Goal: Task Accomplishment & Management: Manage account settings

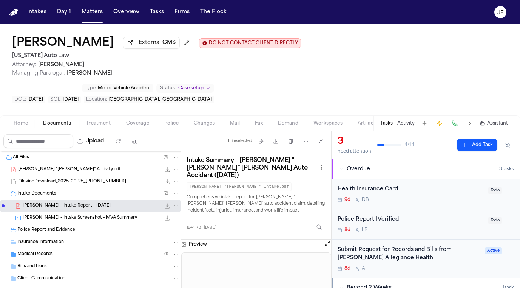
click at [44, 215] on span "R. Ahrens - Intake Screenshot - MVA Summary" at bounding box center [80, 218] width 115 height 6
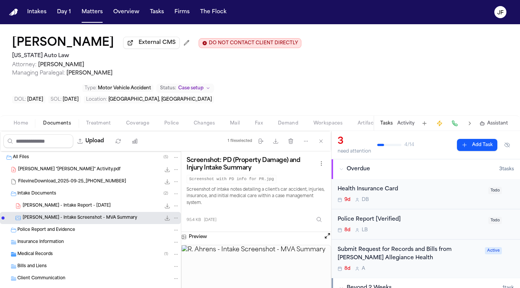
click at [99, 178] on span "FilevineDownload_2025-09-25_20-11-23-153" at bounding box center [72, 181] width 108 height 6
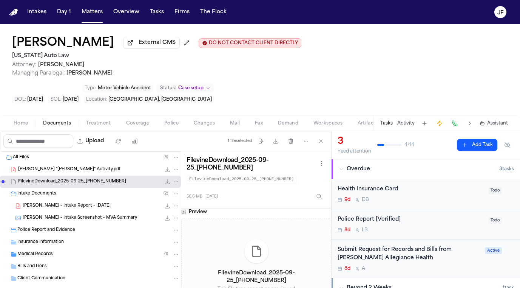
click at [122, 166] on div "Ahrens, Robert "Bobby" Activity.pdf 140.0 KB • PDF" at bounding box center [98, 170] width 161 height 8
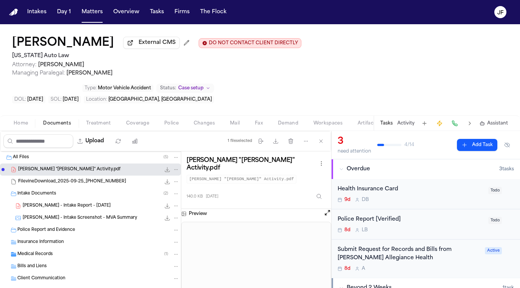
click at [94, 248] on div "Medical Records ( 1 )" at bounding box center [90, 254] width 181 height 12
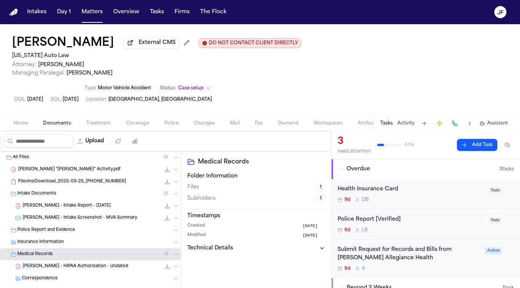
click at [153, 46] on span "External CMS" at bounding box center [157, 43] width 37 height 8
click at [149, 45] on span "External CMS" at bounding box center [157, 43] width 37 height 8
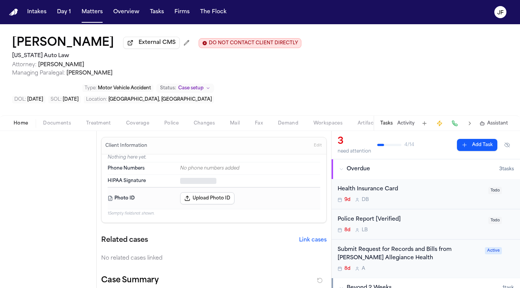
click at [23, 120] on span "Home" at bounding box center [21, 123] width 14 height 6
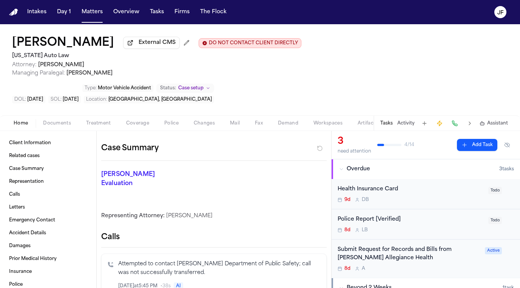
scroll to position [144, 0]
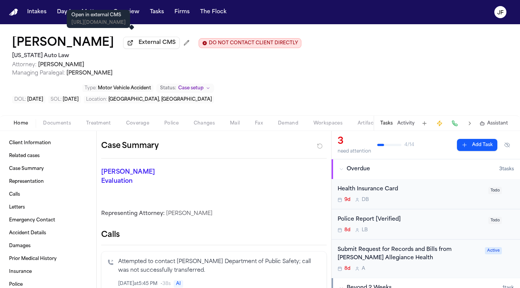
click at [139, 44] on span "External CMS" at bounding box center [157, 43] width 37 height 8
click at [61, 120] on span "Documents" at bounding box center [57, 123] width 28 height 6
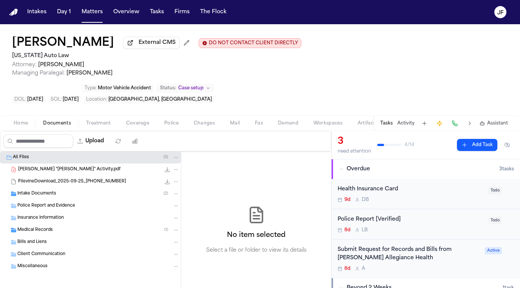
click at [54, 178] on span "FilevineDownload_2025-09-25_20-11-23-153" at bounding box center [72, 181] width 108 height 6
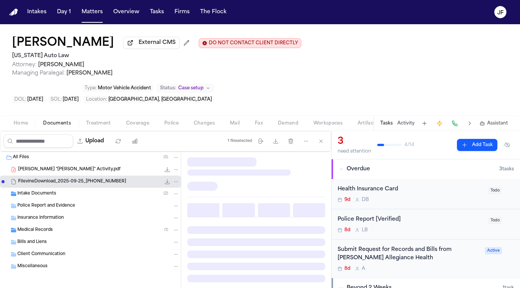
click at [54, 200] on div "Police Report and Evidence" at bounding box center [90, 206] width 181 height 12
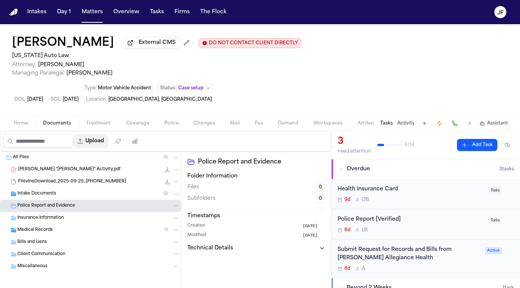
click at [108, 134] on button "Upload" at bounding box center [90, 141] width 35 height 14
select select "**********"
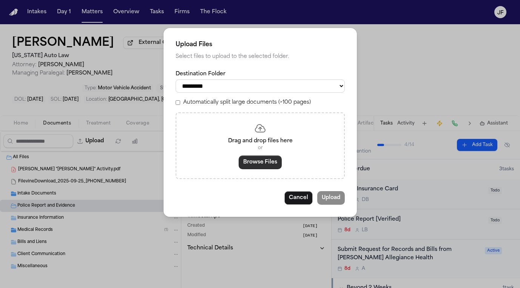
click at [275, 166] on button "Browse Files" at bounding box center [260, 162] width 43 height 14
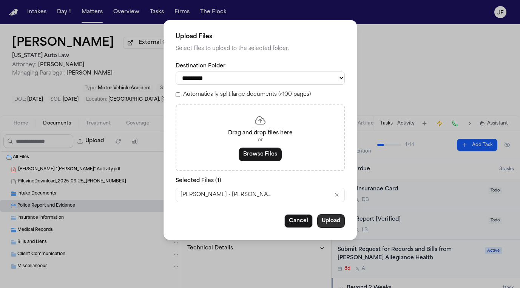
click at [328, 221] on button "Upload" at bounding box center [331, 221] width 28 height 14
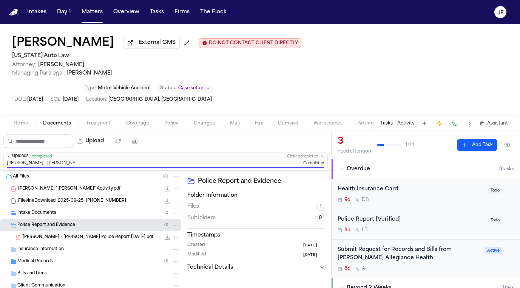
click at [375, 215] on div "Police Report [Verified]" at bounding box center [411, 219] width 146 height 9
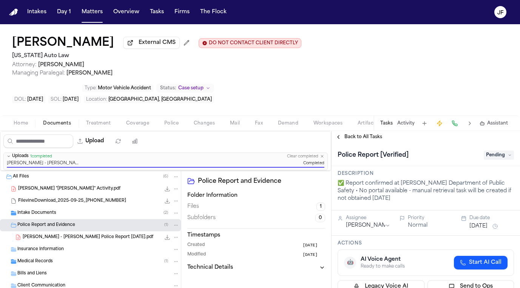
click at [498, 150] on span "Pending" at bounding box center [499, 154] width 30 height 9
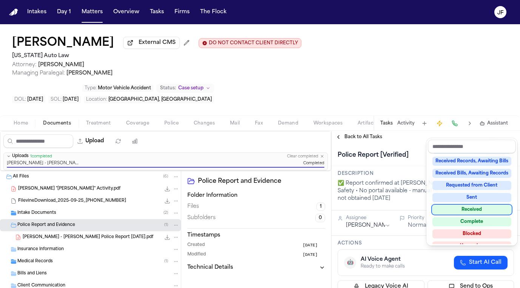
click at [472, 208] on div "Received" at bounding box center [472, 209] width 79 height 9
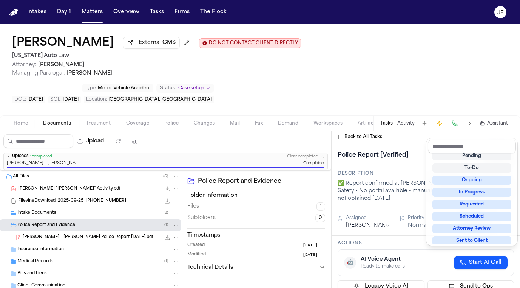
scroll to position [3, 0]
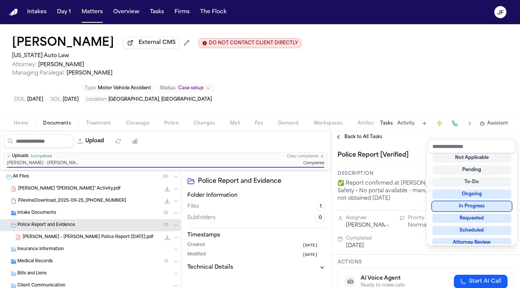
click at [371, 131] on div "**********" at bounding box center [426, 209] width 189 height 157
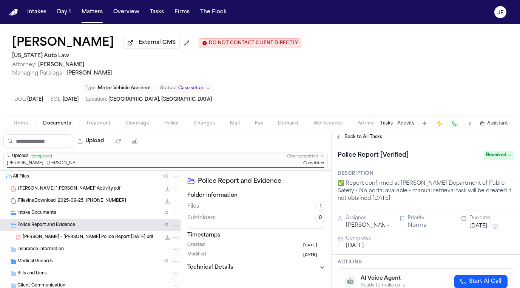
click at [371, 134] on span "Back to All Tasks" at bounding box center [364, 137] width 38 height 6
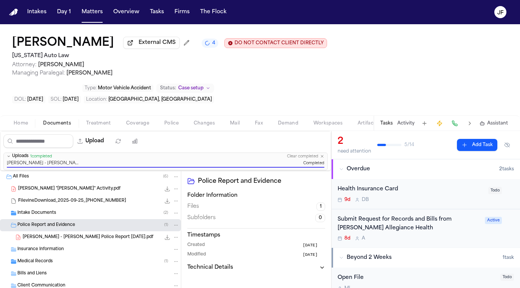
click at [104, 219] on div "Police Report and Evidence ( 1 )" at bounding box center [90, 225] width 181 height 12
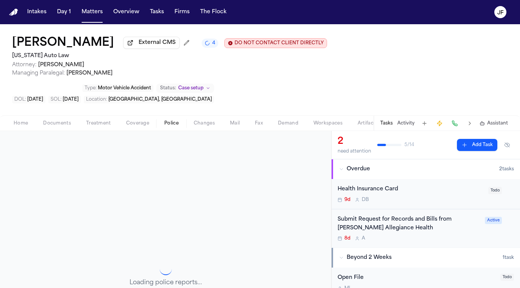
click at [182, 119] on button "Police" at bounding box center [171, 123] width 29 height 9
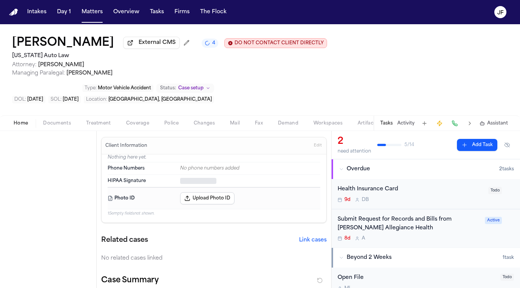
click at [25, 120] on span "Home" at bounding box center [21, 123] width 14 height 6
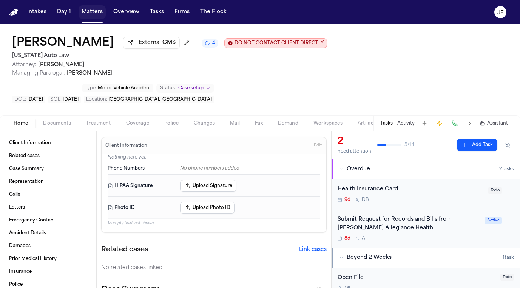
click at [89, 17] on button "Matters" at bounding box center [92, 12] width 27 height 14
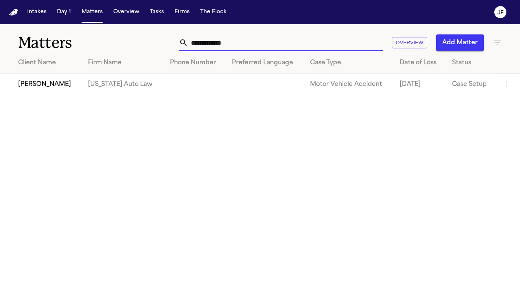
drag, startPoint x: 242, startPoint y: 45, endPoint x: 167, endPoint y: 45, distance: 74.8
click at [167, 45] on div "**********" at bounding box center [326, 42] width 352 height 17
paste input "**"
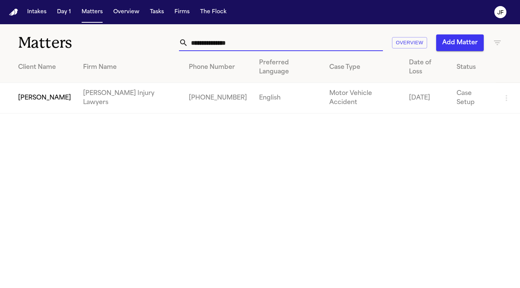
type input "**********"
click at [39, 86] on td "Douglas Jackson" at bounding box center [38, 98] width 77 height 31
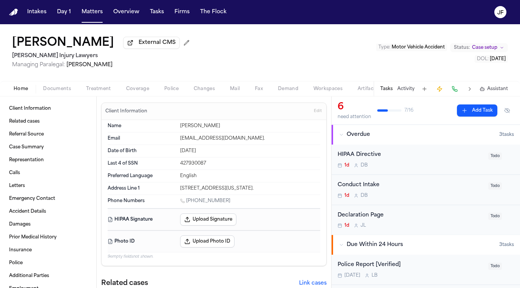
click at [60, 87] on span "Documents" at bounding box center [57, 89] width 28 height 6
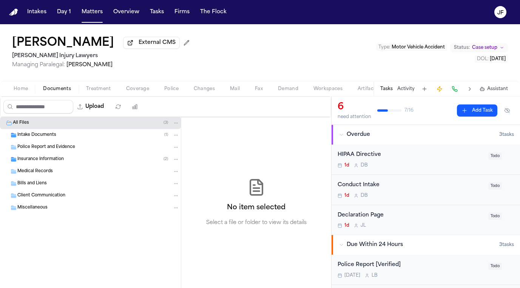
click at [44, 156] on div "Insurance Information ( 2 )" at bounding box center [90, 159] width 181 height 12
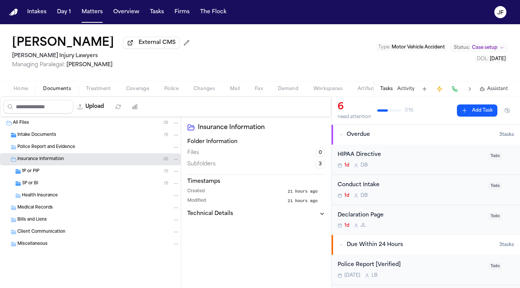
click at [48, 136] on span "Intake Documents" at bounding box center [36, 135] width 39 height 6
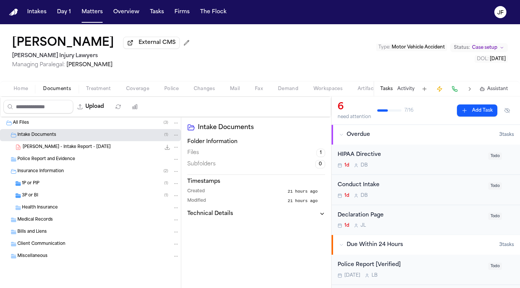
click at [48, 149] on span "D. Jackson - Intake Report - 9.2.25" at bounding box center [67, 147] width 88 height 6
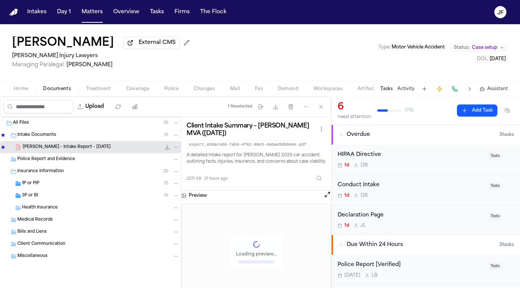
click at [167, 150] on icon "File: D. Jackson - Intake Report - 9.2.25" at bounding box center [167, 147] width 6 height 6
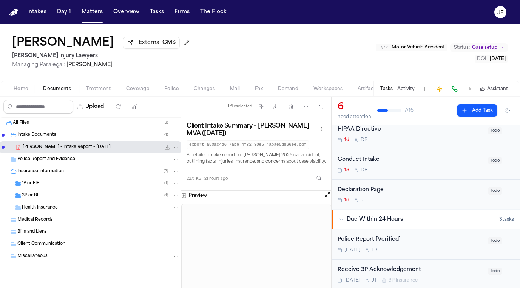
scroll to position [37, 0]
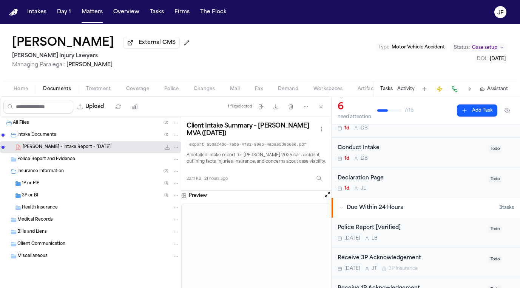
click at [364, 229] on div "Police Report [Verified]" at bounding box center [411, 227] width 146 height 9
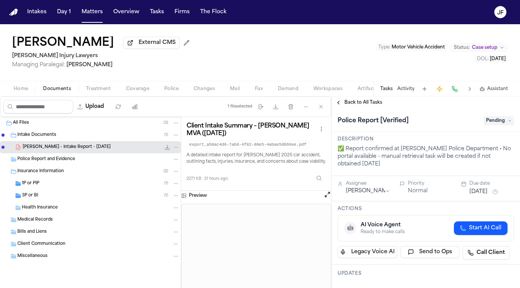
click at [491, 124] on span "Pending" at bounding box center [499, 120] width 30 height 9
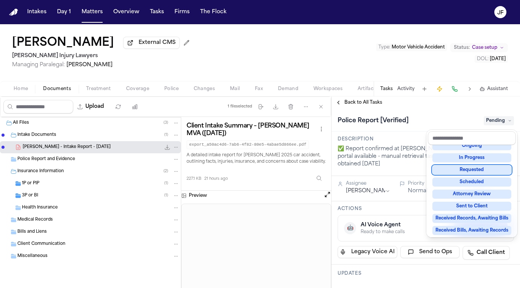
click at [470, 169] on div "Requested" at bounding box center [472, 169] width 79 height 9
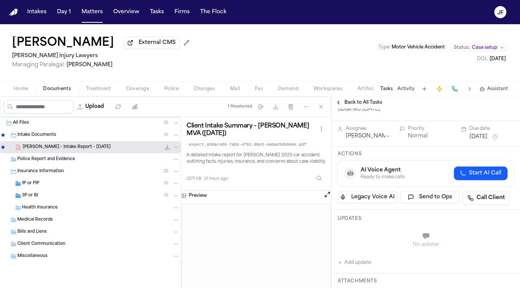
scroll to position [88, 0]
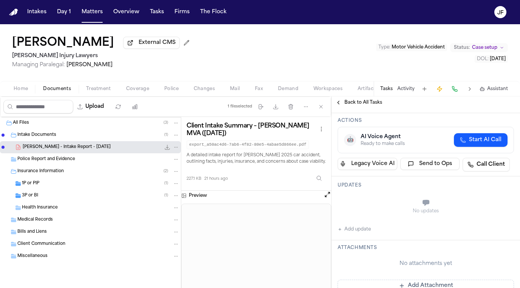
click at [355, 235] on div "Updates No updates Add update" at bounding box center [426, 208] width 189 height 64
click at [356, 234] on button "Add update" at bounding box center [354, 228] width 33 height 9
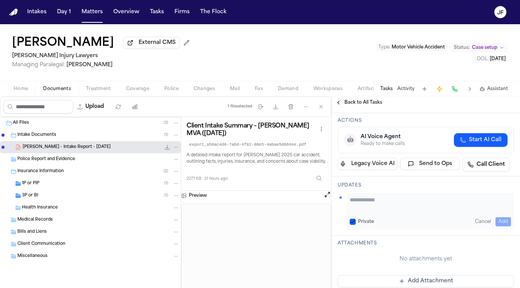
click at [368, 203] on textarea "Add your update" at bounding box center [430, 203] width 161 height 15
type textarea "**********"
click at [501, 221] on button "Add" at bounding box center [503, 221] width 15 height 9
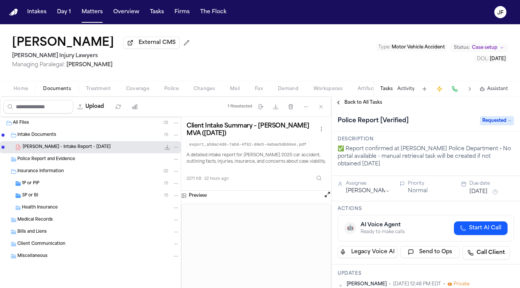
scroll to position [0, 0]
click at [362, 105] on span "Back to All Tasks" at bounding box center [364, 102] width 38 height 6
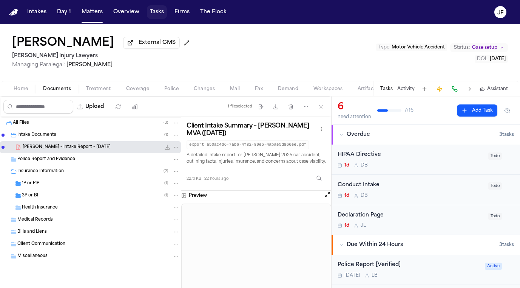
click at [152, 12] on button "Tasks" at bounding box center [157, 12] width 20 height 14
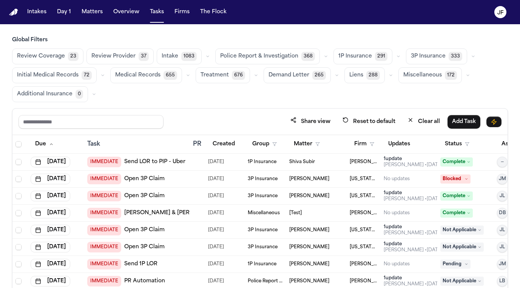
click at [324, 57] on icon "button" at bounding box center [326, 56] width 5 height 5
click at [262, 61] on button "Police Report & Investigation 368" at bounding box center [267, 56] width 105 height 16
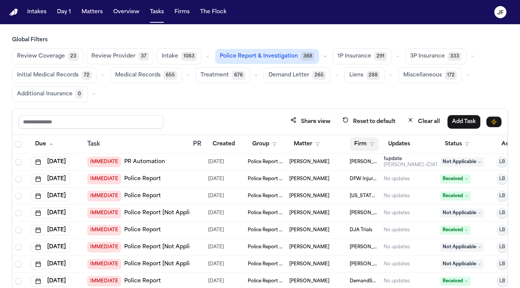
click at [365, 146] on button "Firm" at bounding box center [364, 144] width 29 height 14
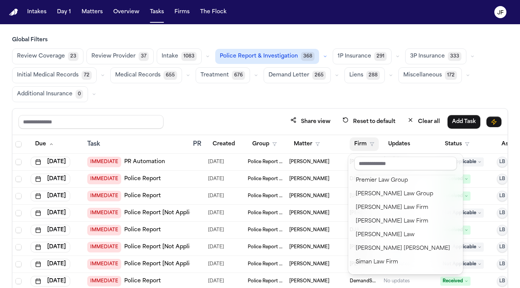
scroll to position [814, 0]
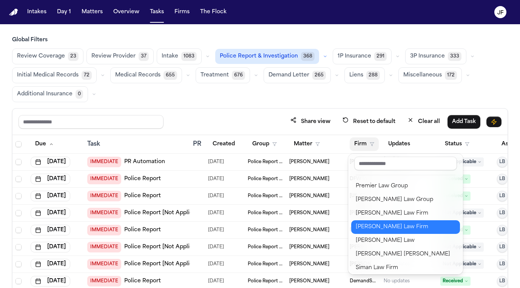
click at [378, 234] on button "[PERSON_NAME] Law Firm" at bounding box center [405, 227] width 109 height 14
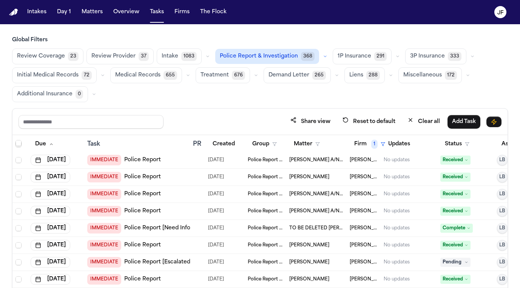
scroll to position [38, 0]
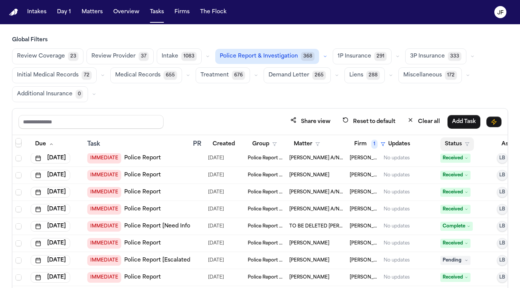
click at [453, 142] on button "Status" at bounding box center [458, 144] width 34 height 14
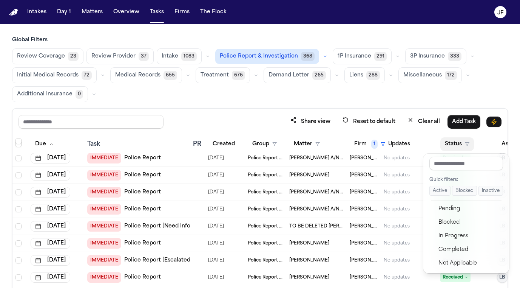
click at [435, 188] on button "Active" at bounding box center [440, 191] width 21 height 10
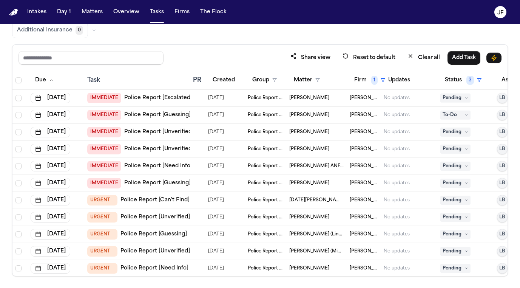
click at [163, 97] on link "Police Report [Escalated]" at bounding box center [158, 98] width 68 height 8
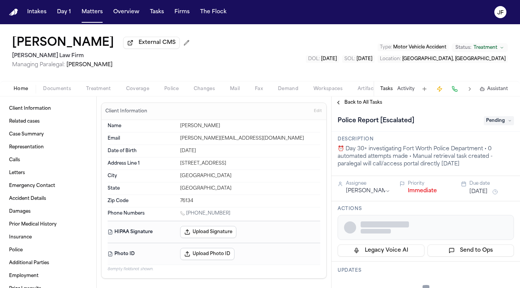
click at [51, 92] on span "Documents" at bounding box center [57, 89] width 28 height 6
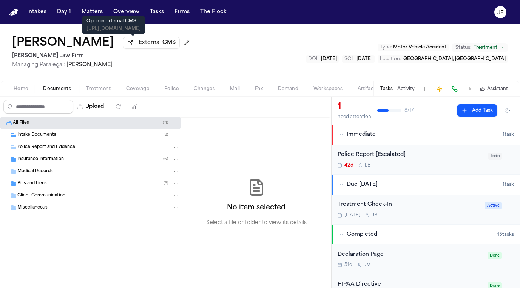
click at [139, 45] on span "External CMS" at bounding box center [157, 43] width 37 height 8
click at [81, 159] on div "Insurance Information ( 6 )" at bounding box center [98, 159] width 162 height 7
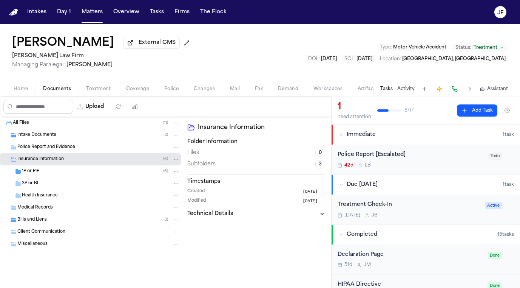
click at [84, 161] on div "Insurance Information ( 6 )" at bounding box center [98, 159] width 162 height 7
click at [176, 83] on div "Home Documents Treatment Coverage Police Changes Mail Fax Demand Workspaces Art…" at bounding box center [260, 88] width 520 height 15
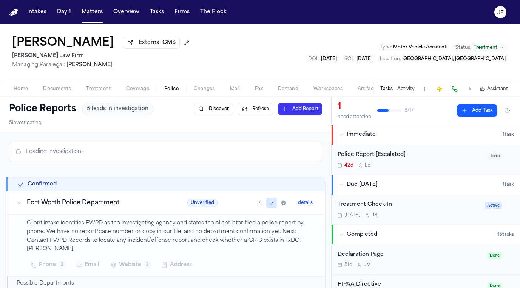
click at [176, 91] on span "Police" at bounding box center [171, 89] width 14 height 6
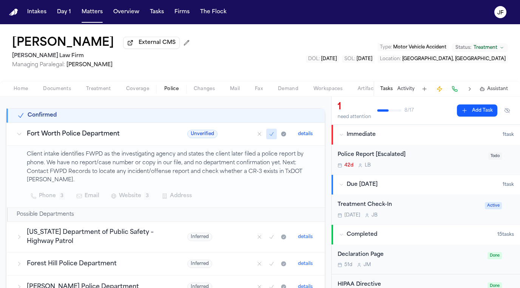
scroll to position [134, 0]
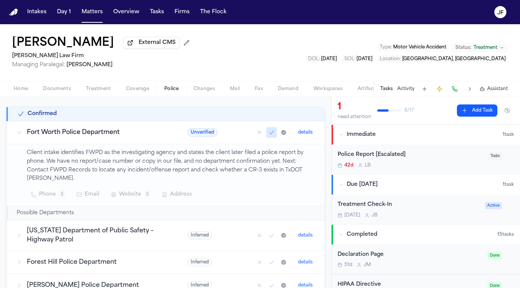
click at [432, 161] on div "Police Report [Escalated] 42d L B" at bounding box center [411, 159] width 146 height 18
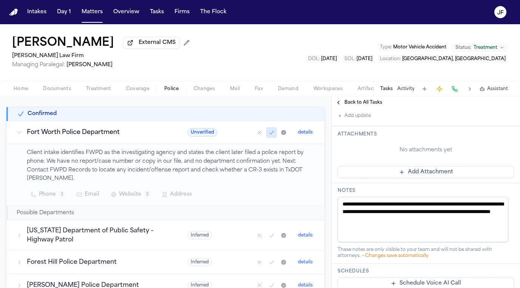
scroll to position [215, 0]
